Goal: Information Seeking & Learning: Learn about a topic

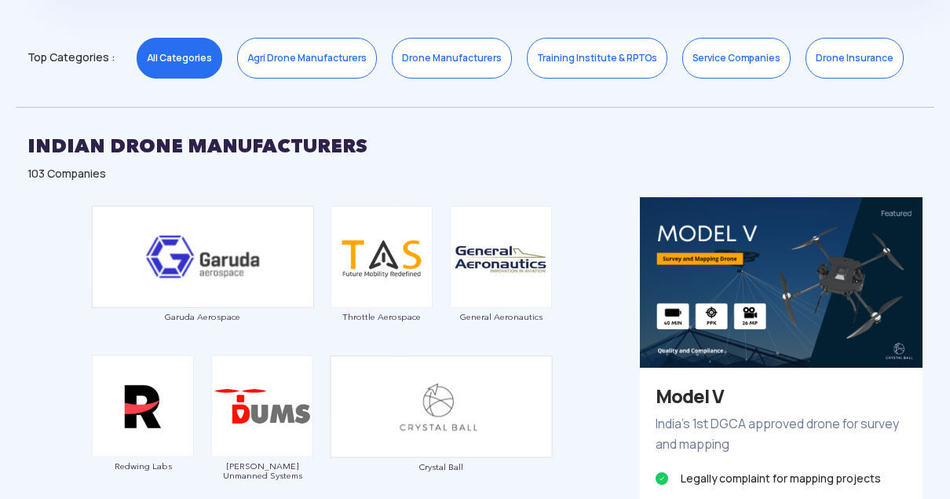
scroll to position [524, 0]
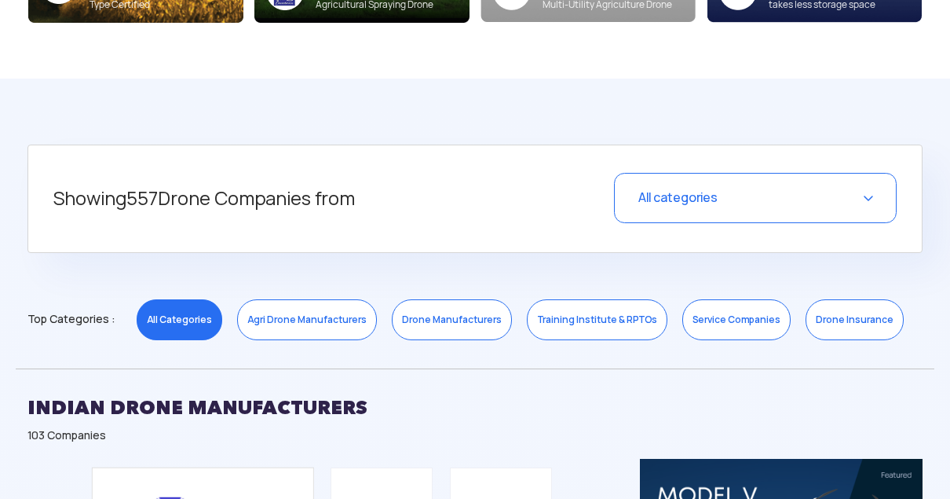
click at [686, 330] on link "Service Companies" at bounding box center [736, 319] width 108 height 41
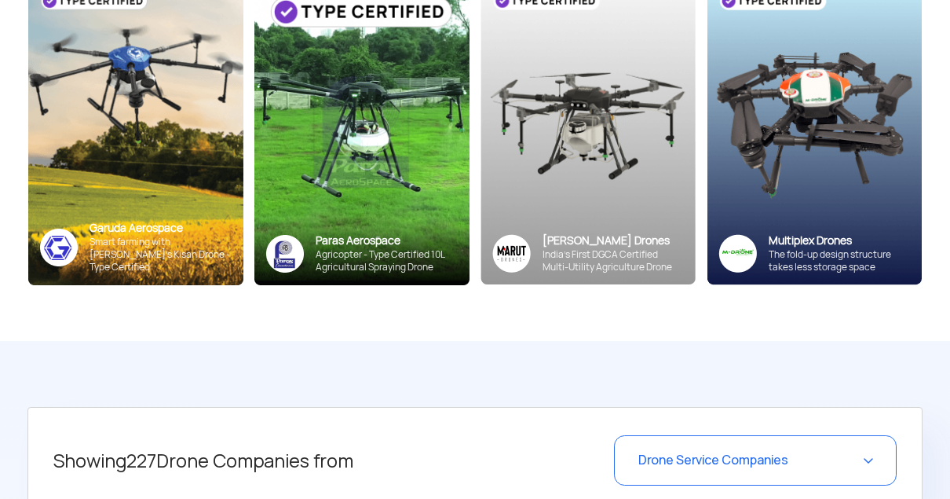
scroll to position [0, 0]
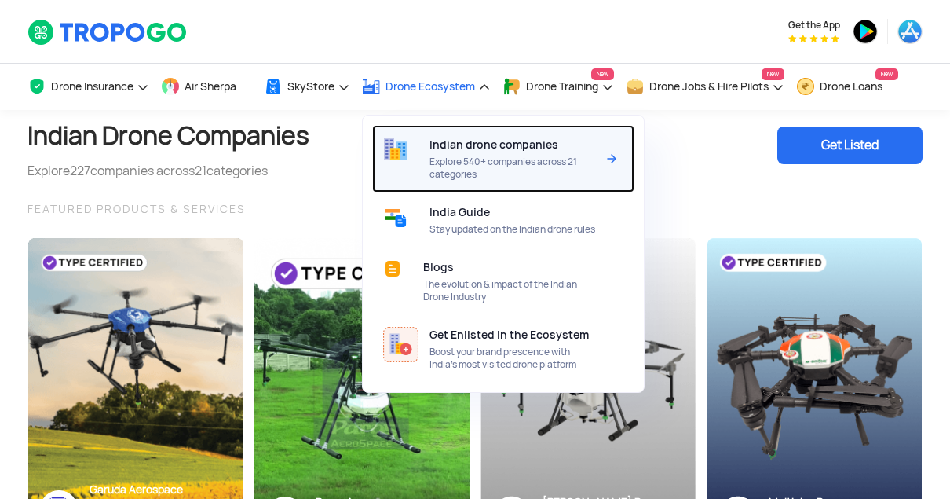
click at [479, 172] on span "Explore 540+ companies across 21 categories" at bounding box center [513, 167] width 166 height 25
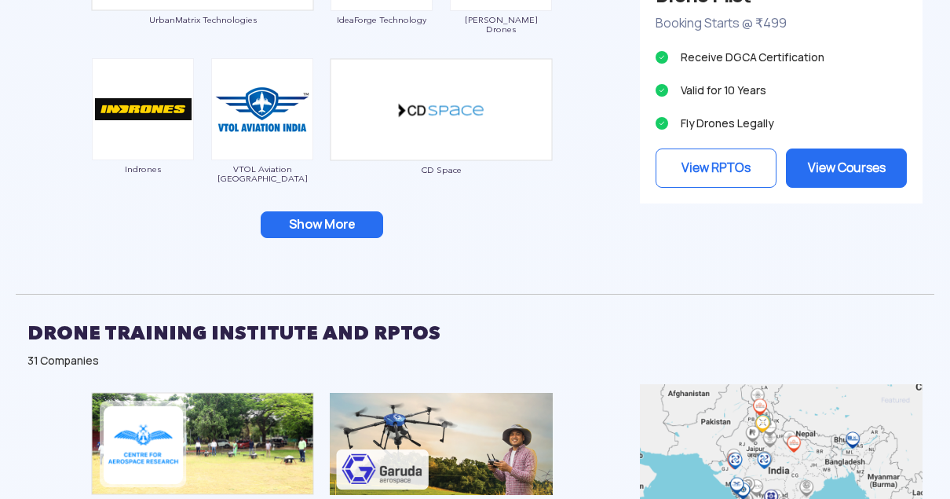
click at [313, 232] on button "Show More" at bounding box center [322, 224] width 123 height 27
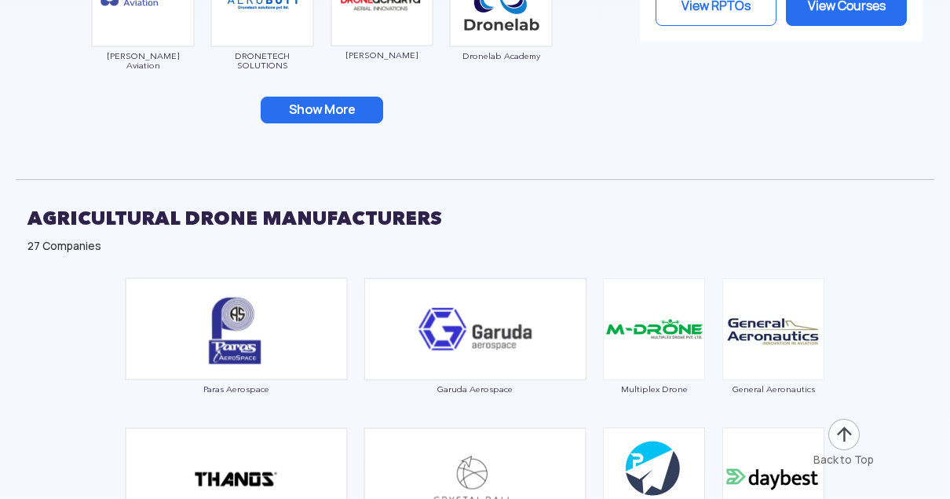
scroll to position [2685, 0]
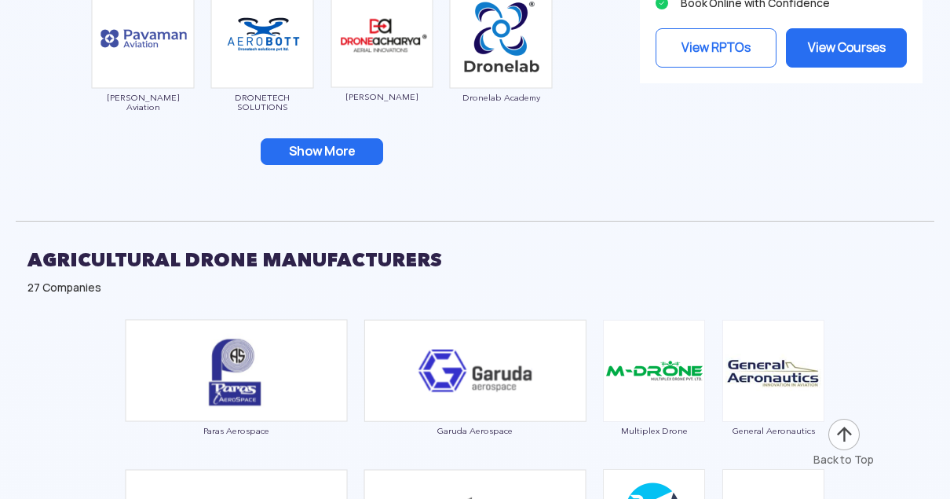
click at [336, 144] on button "Show More" at bounding box center [322, 151] width 123 height 27
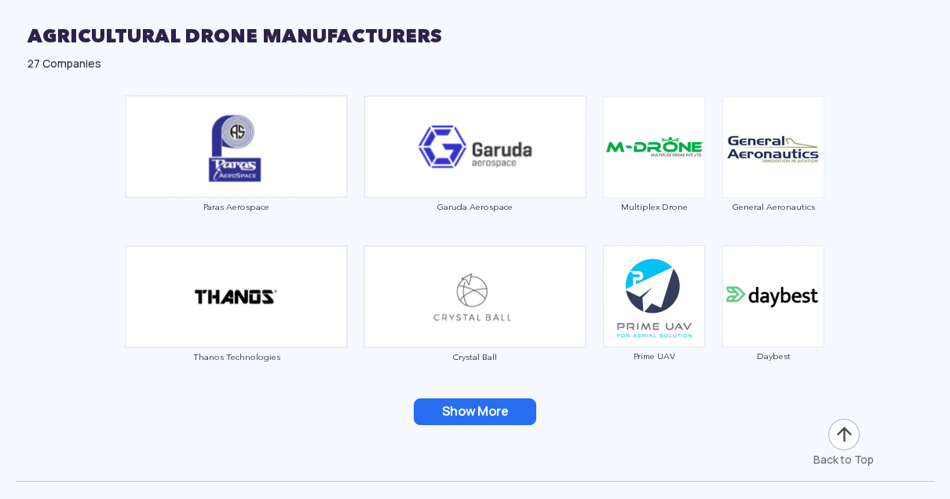
scroll to position [2947, 0]
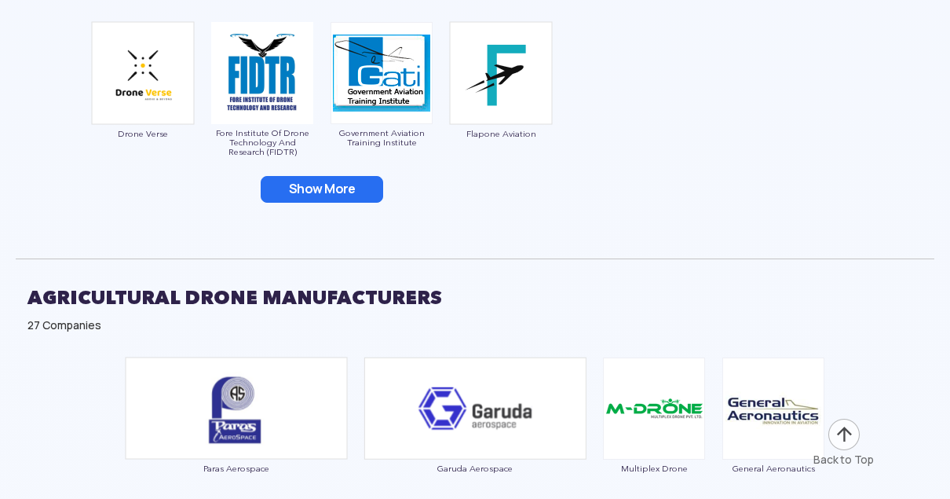
click at [330, 177] on button "Show More" at bounding box center [322, 189] width 123 height 27
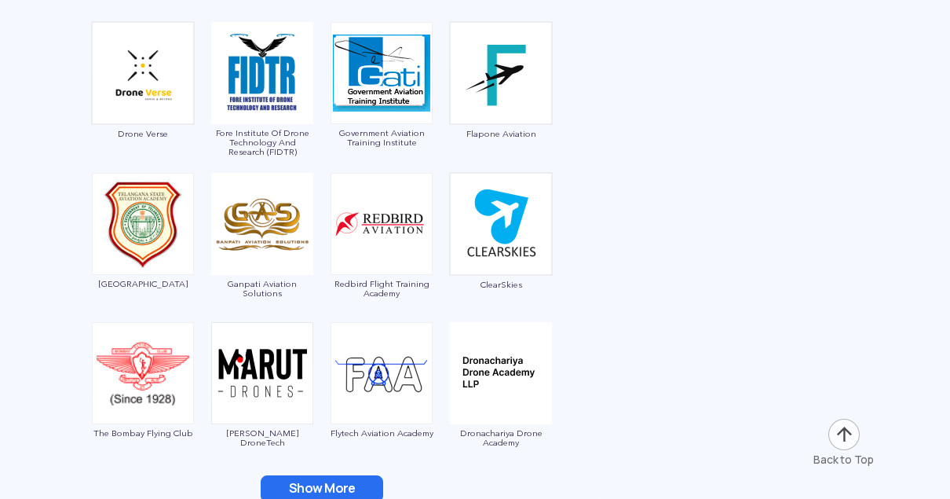
click at [327, 485] on button "Show More" at bounding box center [322, 488] width 123 height 27
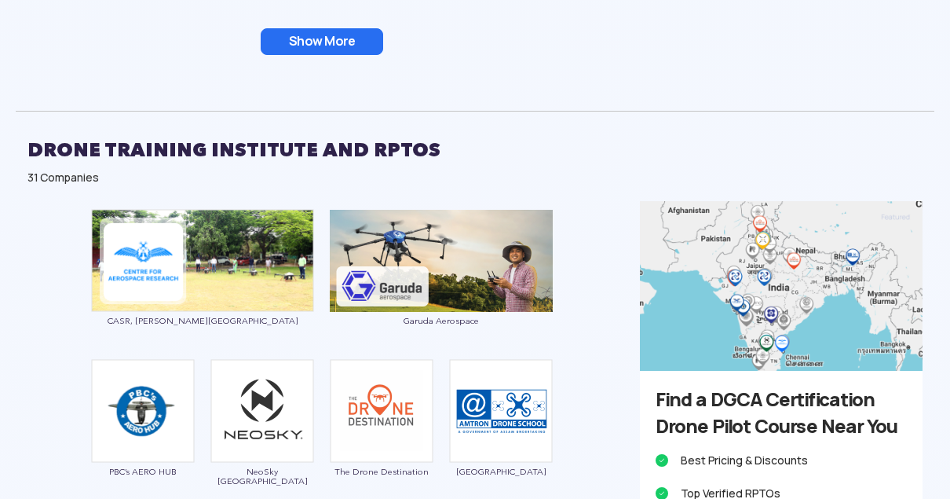
scroll to position [1900, 0]
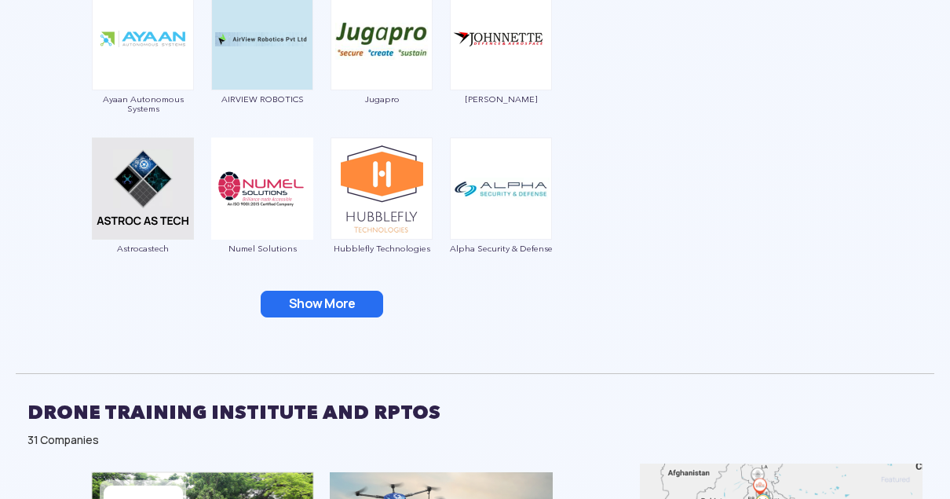
click at [326, 306] on button "Show More" at bounding box center [322, 304] width 123 height 27
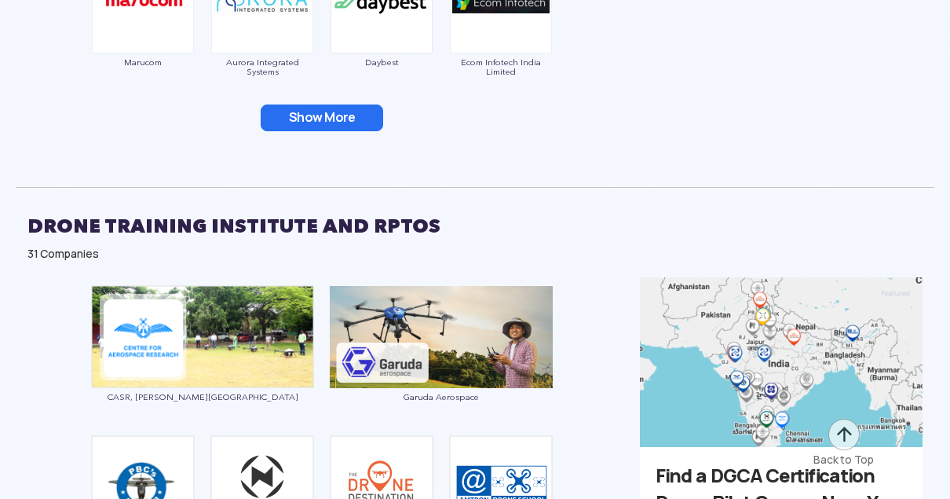
scroll to position [2423, 0]
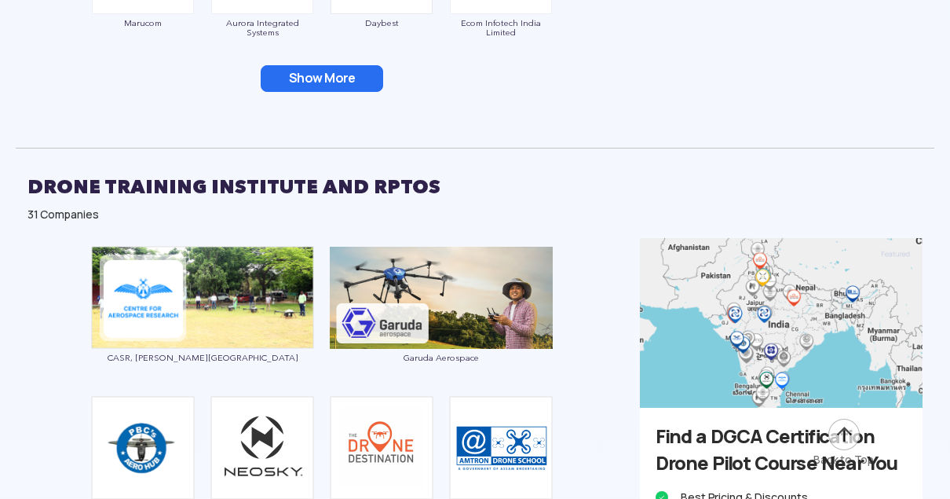
click at [327, 79] on button "Show More" at bounding box center [322, 78] width 123 height 27
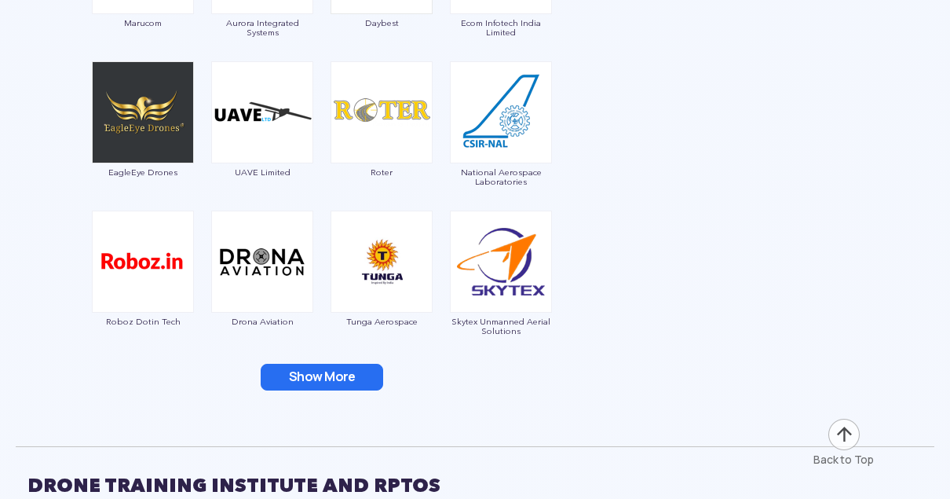
click at [357, 383] on button "Show More" at bounding box center [322, 377] width 123 height 27
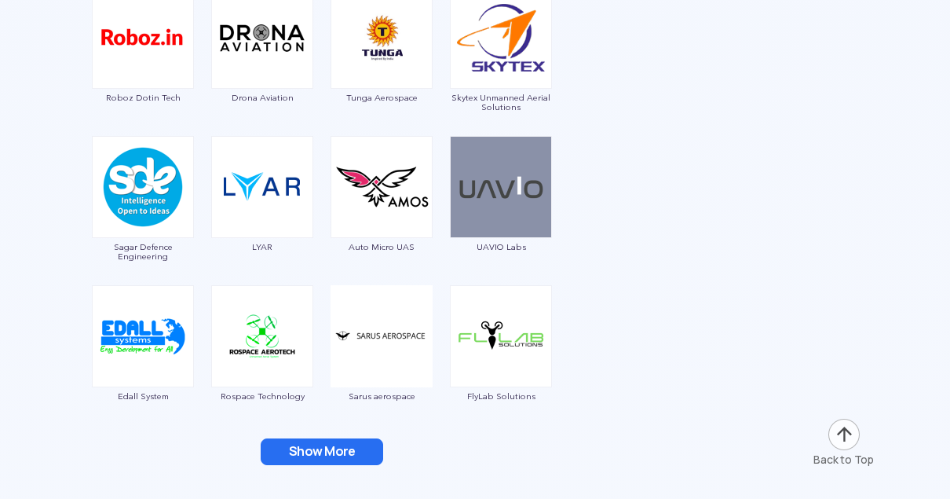
scroll to position [2685, 0]
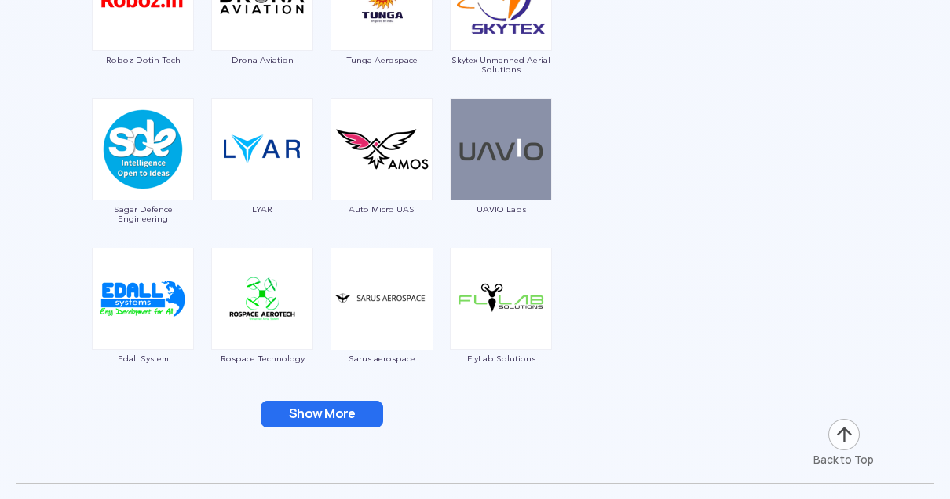
click at [341, 415] on button "Show More" at bounding box center [322, 413] width 123 height 27
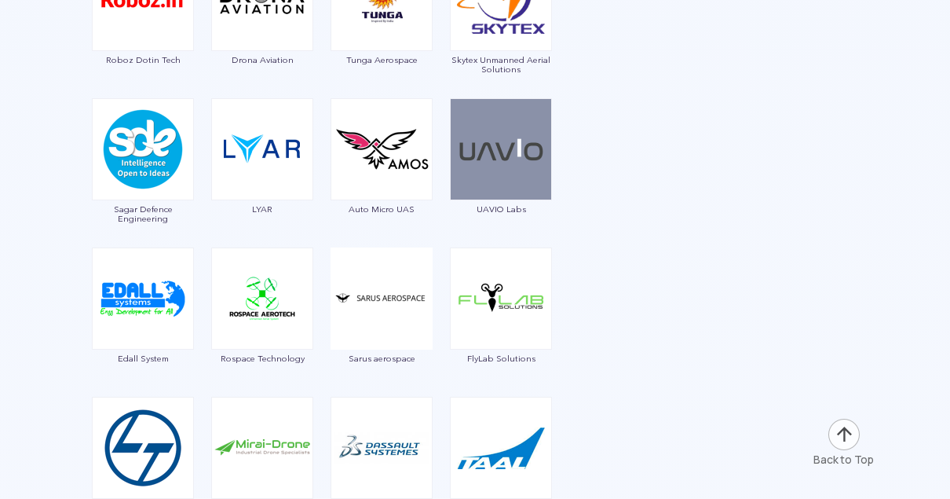
scroll to position [2947, 0]
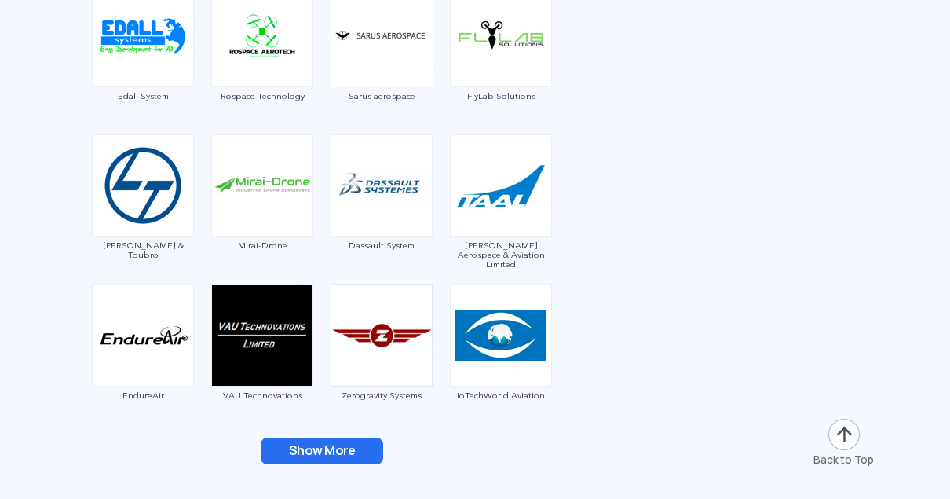
click at [336, 448] on button "Show More" at bounding box center [322, 450] width 123 height 27
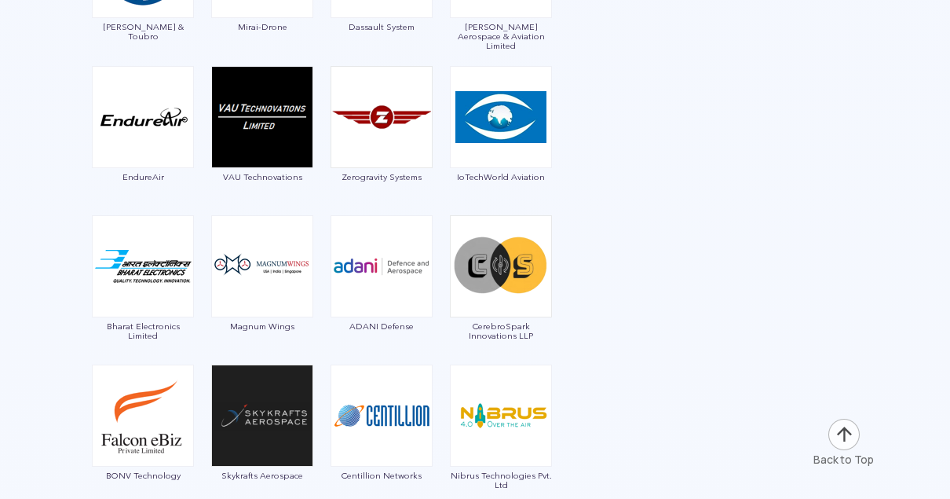
scroll to position [3209, 0]
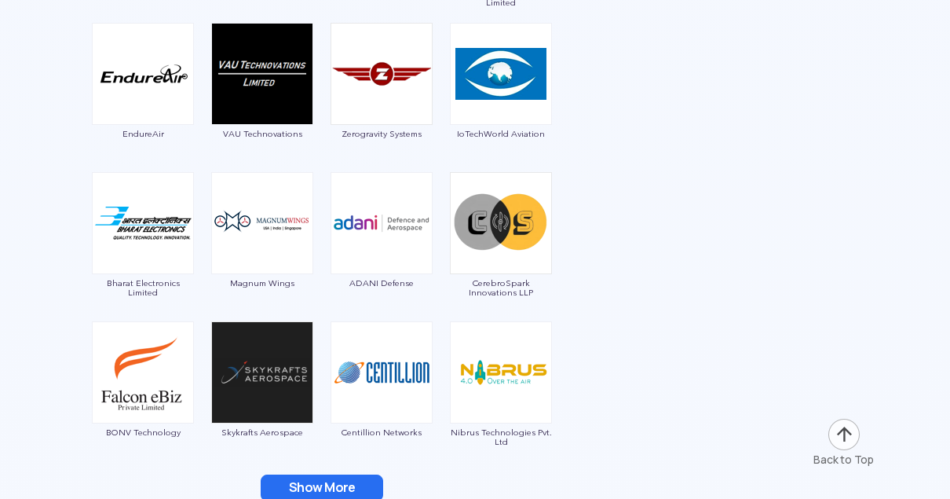
click at [338, 479] on button "Show More" at bounding box center [322, 487] width 123 height 27
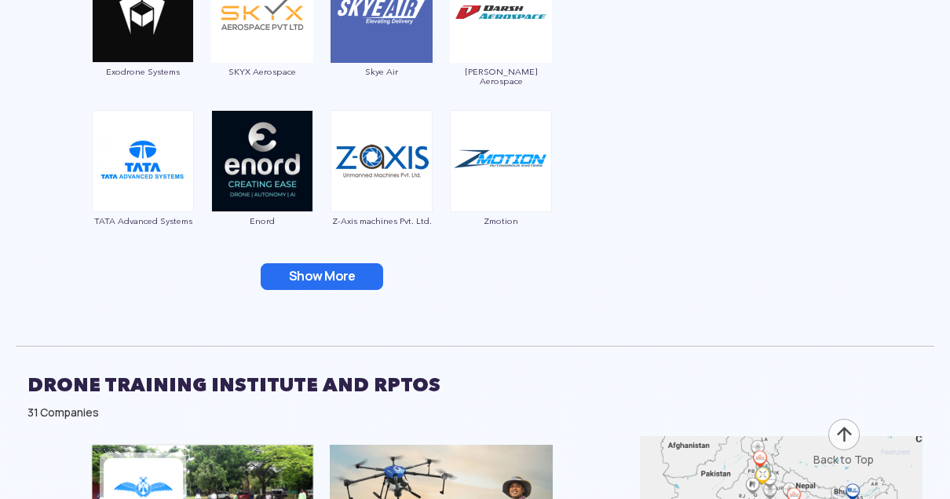
scroll to position [3732, 0]
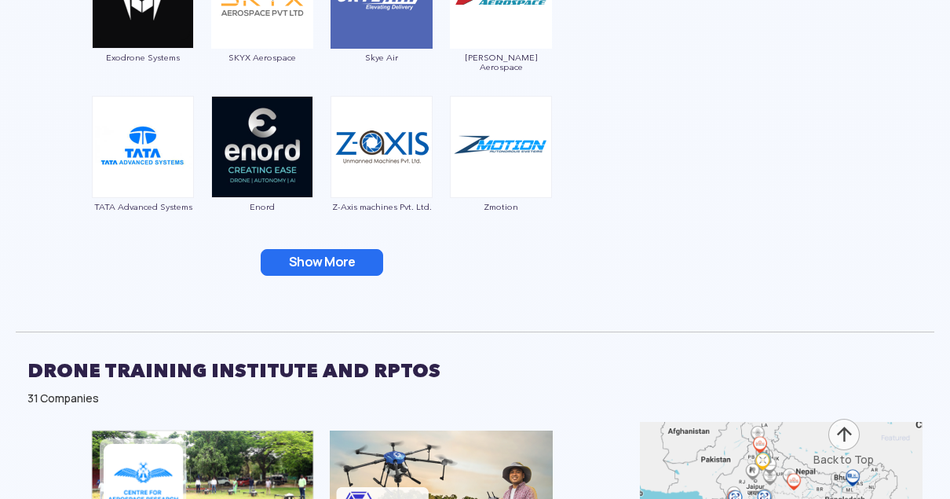
click at [316, 264] on button "Show More" at bounding box center [322, 262] width 123 height 27
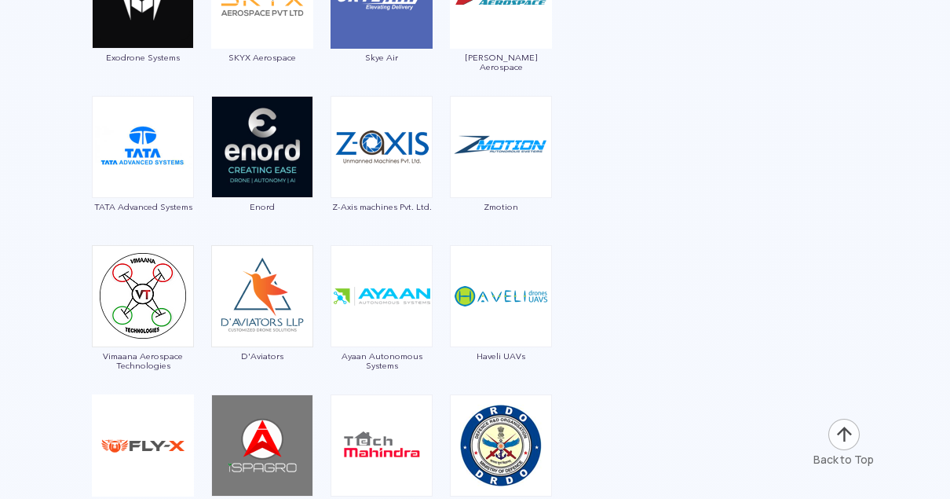
scroll to position [3994, 0]
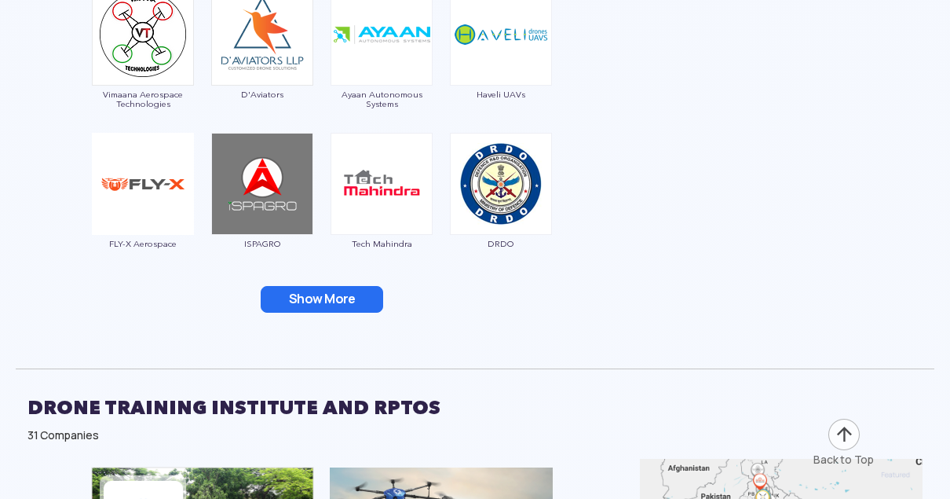
click at [331, 298] on button "Show More" at bounding box center [322, 299] width 123 height 27
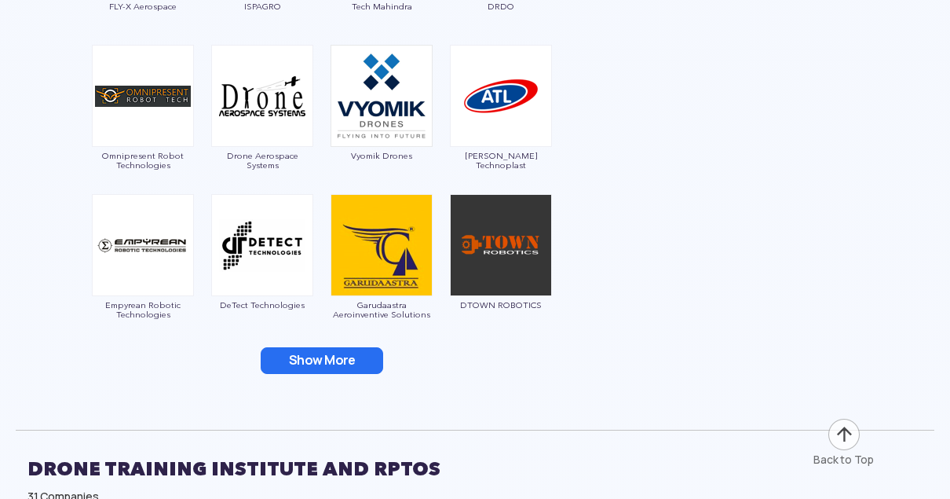
scroll to position [4255, 0]
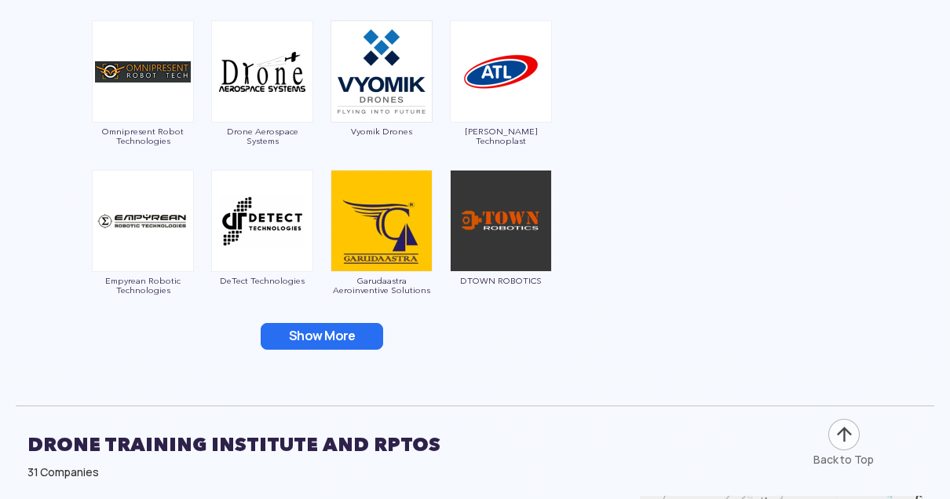
click at [330, 326] on button "Show More" at bounding box center [322, 336] width 123 height 27
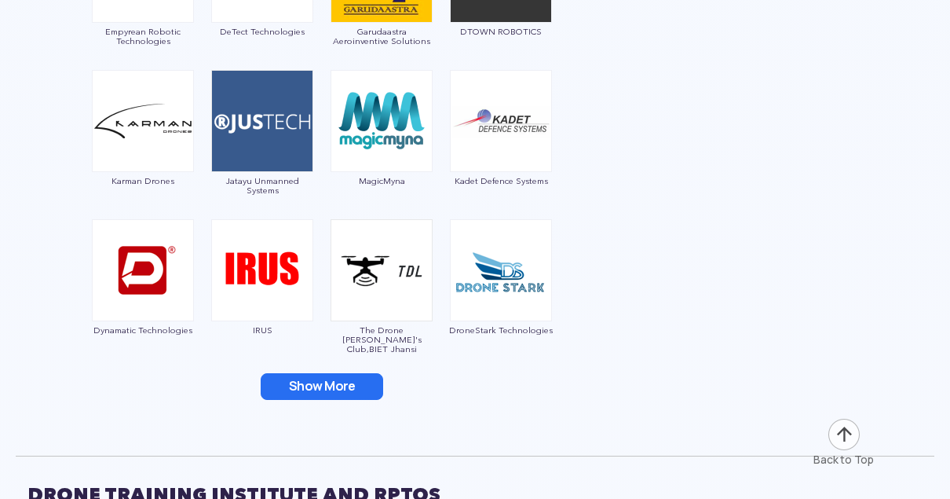
scroll to position [4518, 0]
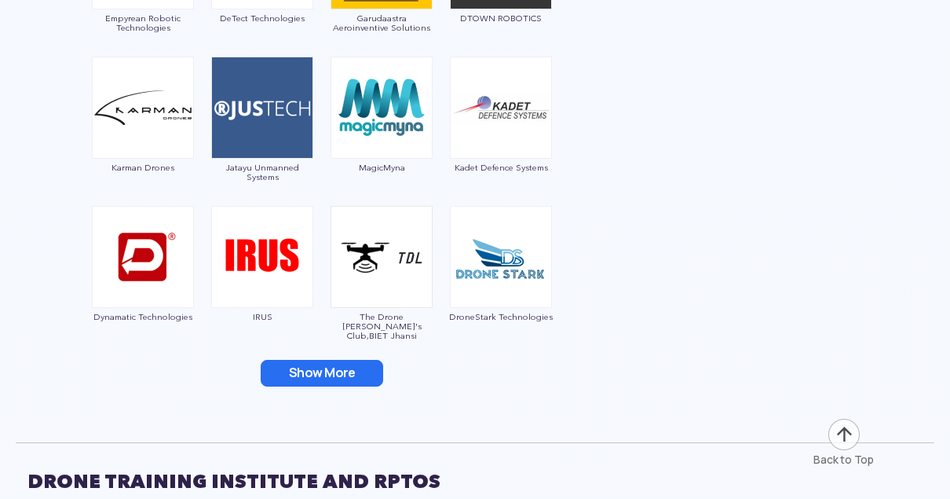
click at [324, 372] on button "Show More" at bounding box center [322, 373] width 123 height 27
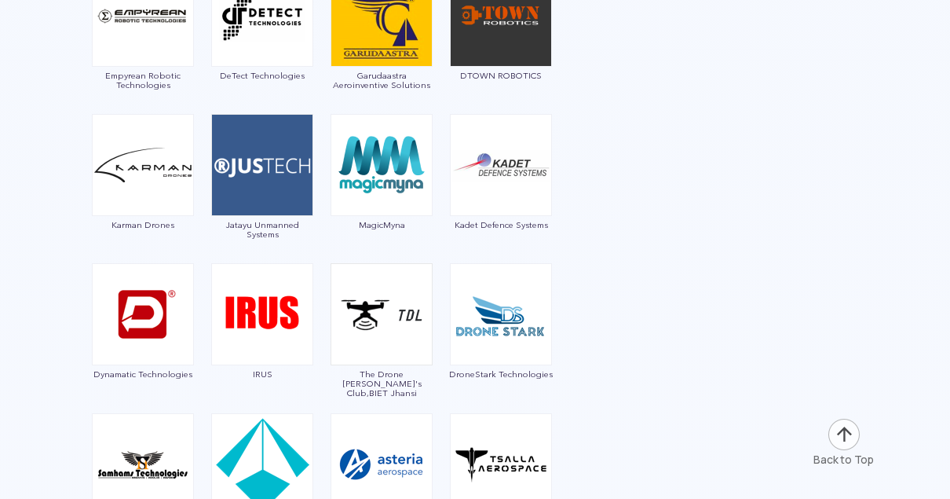
scroll to position [4463, 0]
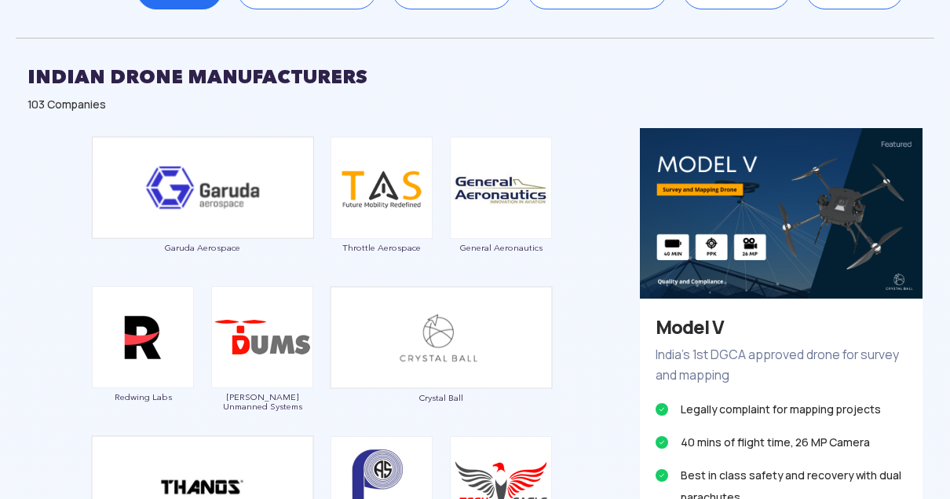
scroll to position [810, 0]
